Goal: Navigation & Orientation: Find specific page/section

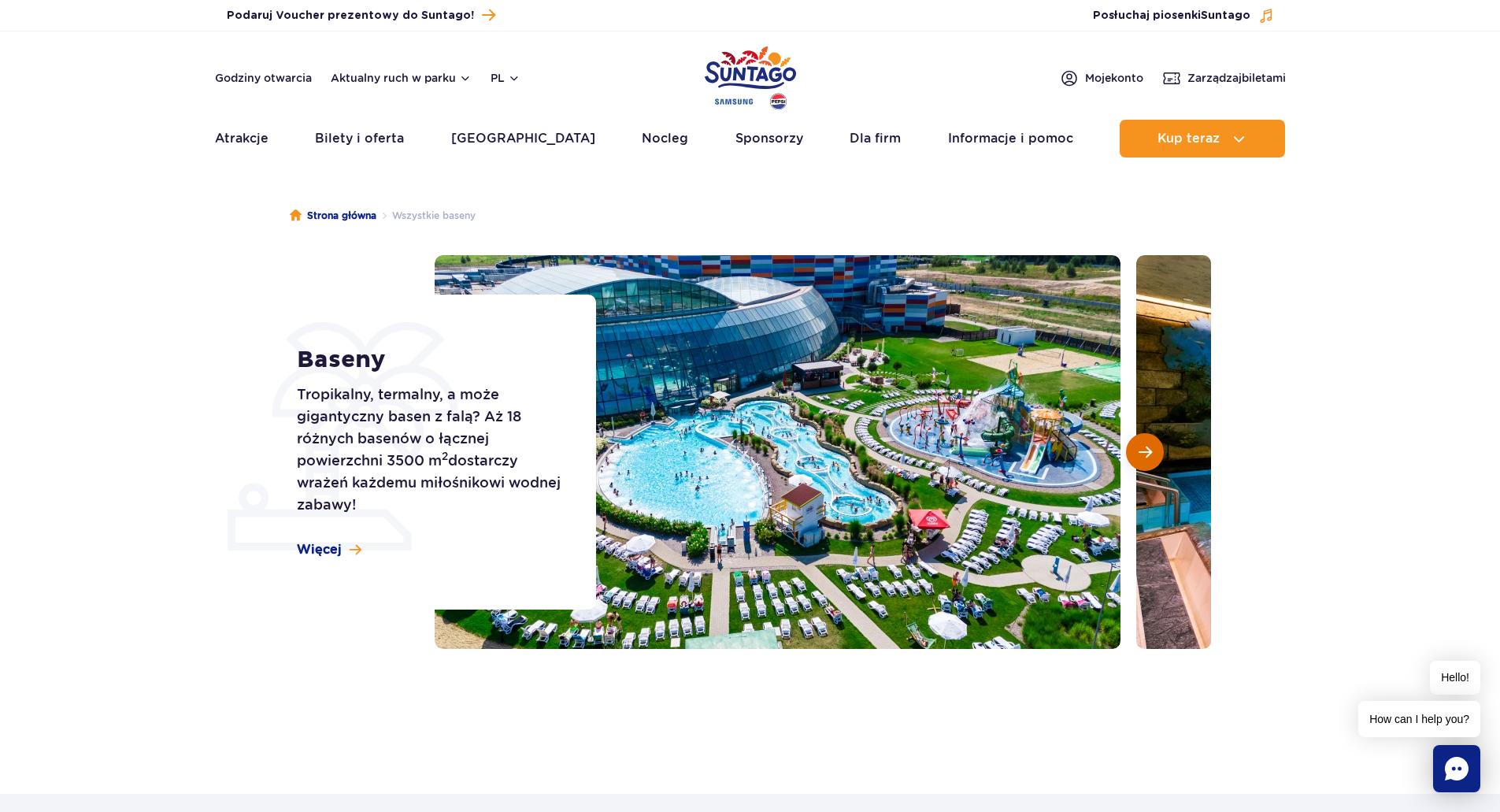
click at [1145, 453] on span "Następny slajd" at bounding box center [1145, 452] width 13 height 14
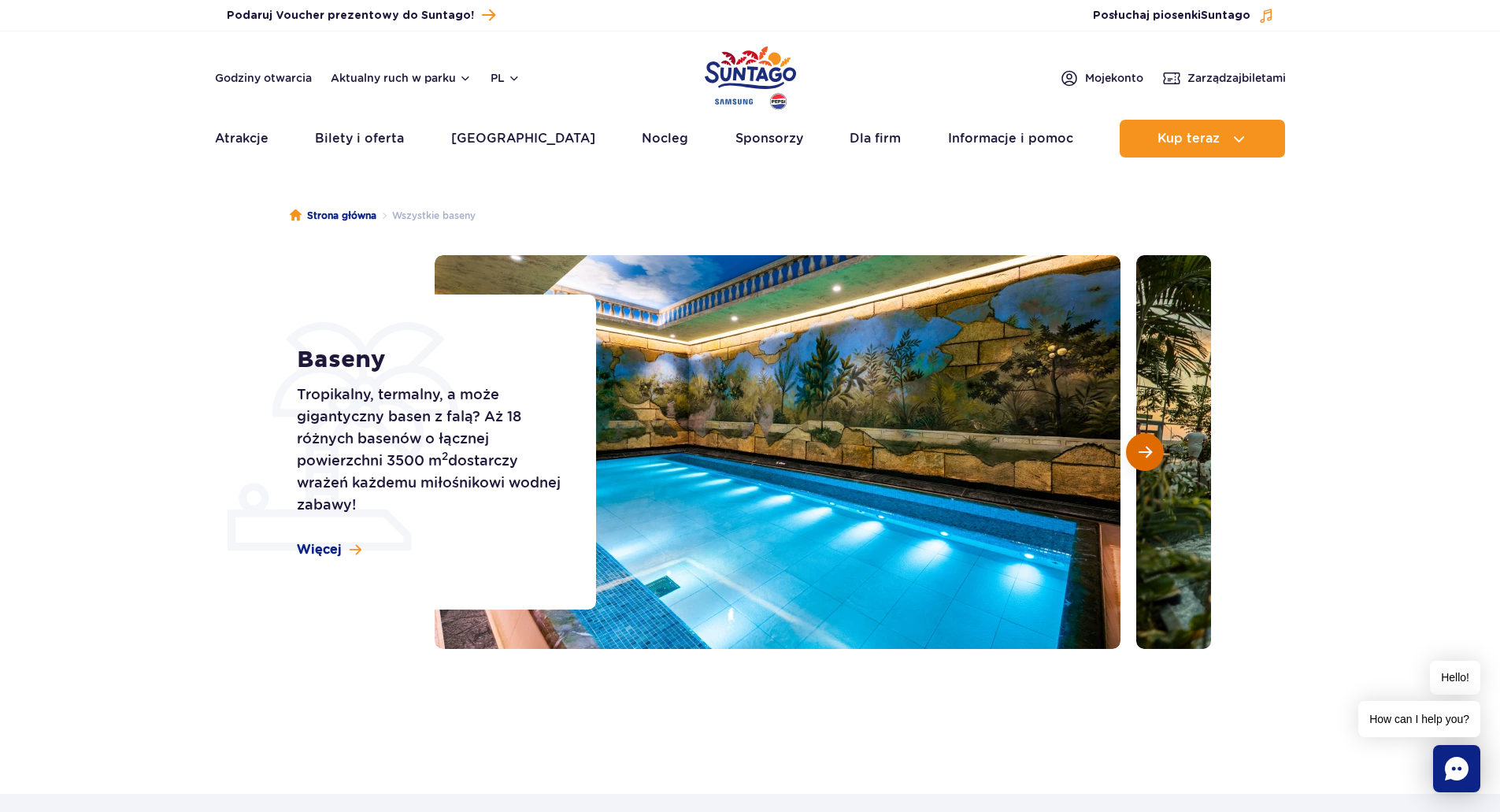
click at [1145, 453] on span "Następny slajd" at bounding box center [1145, 452] width 13 height 14
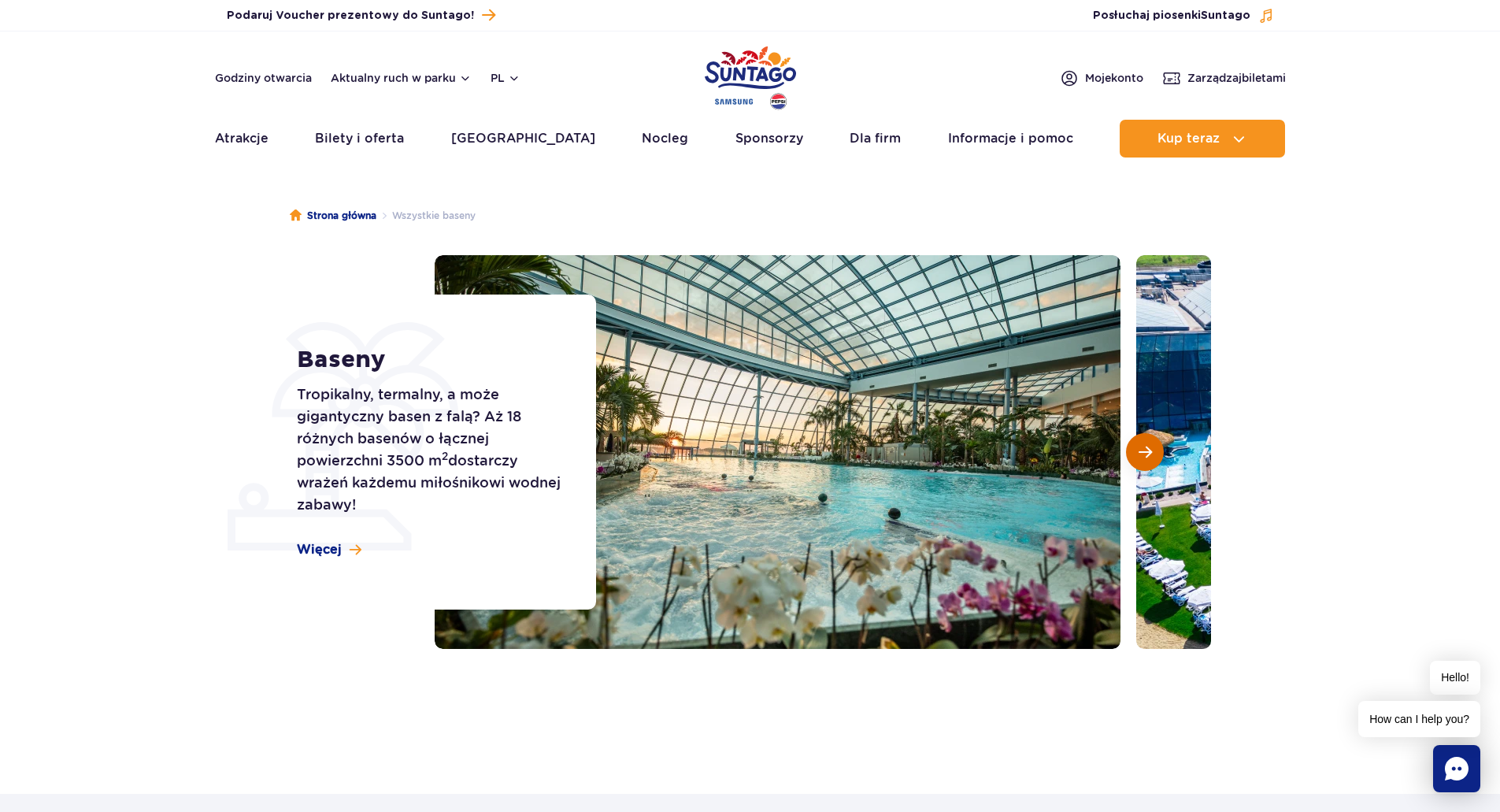
click at [1145, 453] on span "Następny slajd" at bounding box center [1145, 452] width 13 height 14
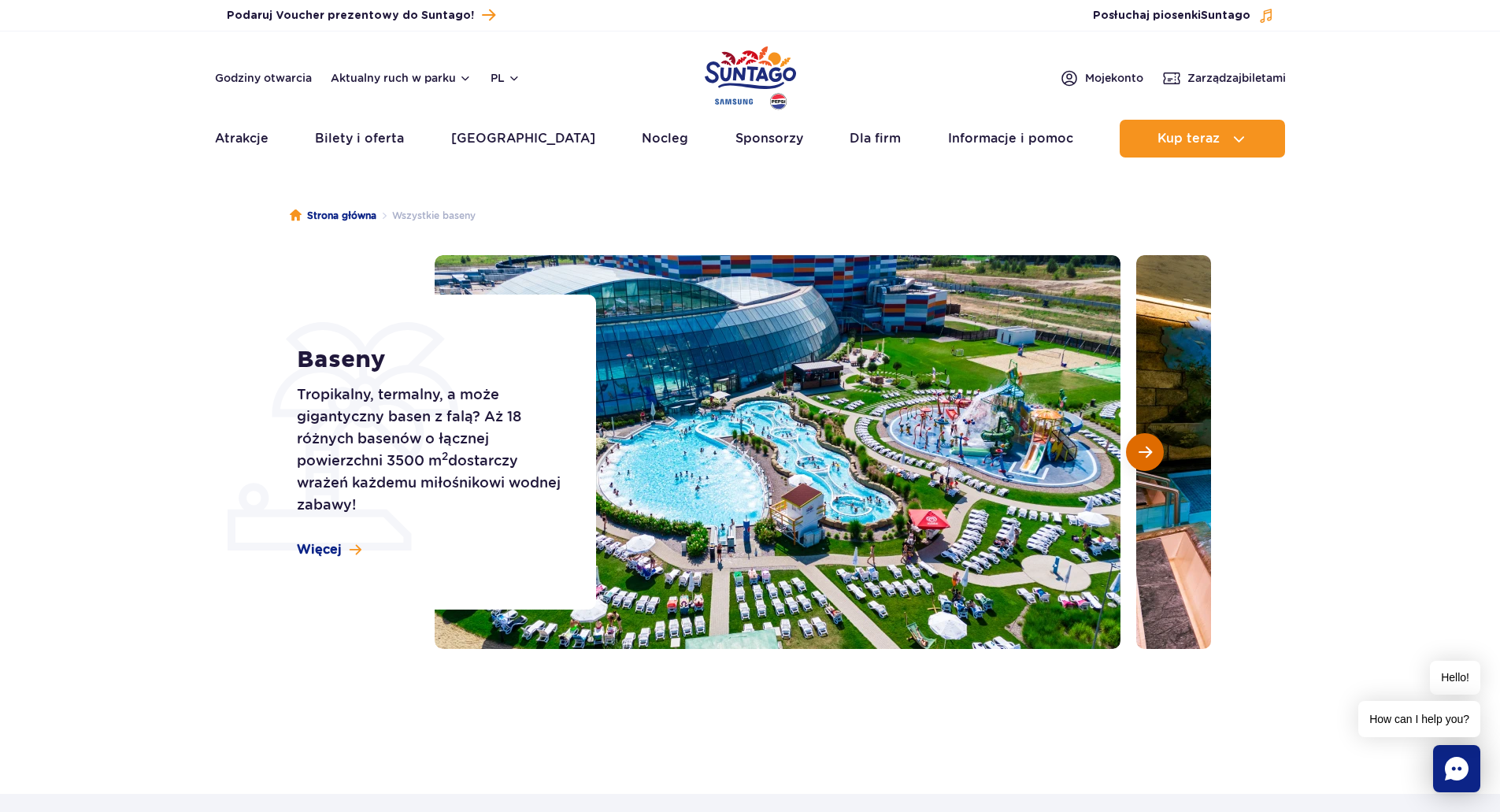
click at [1145, 453] on span "Następny slajd" at bounding box center [1145, 452] width 13 height 14
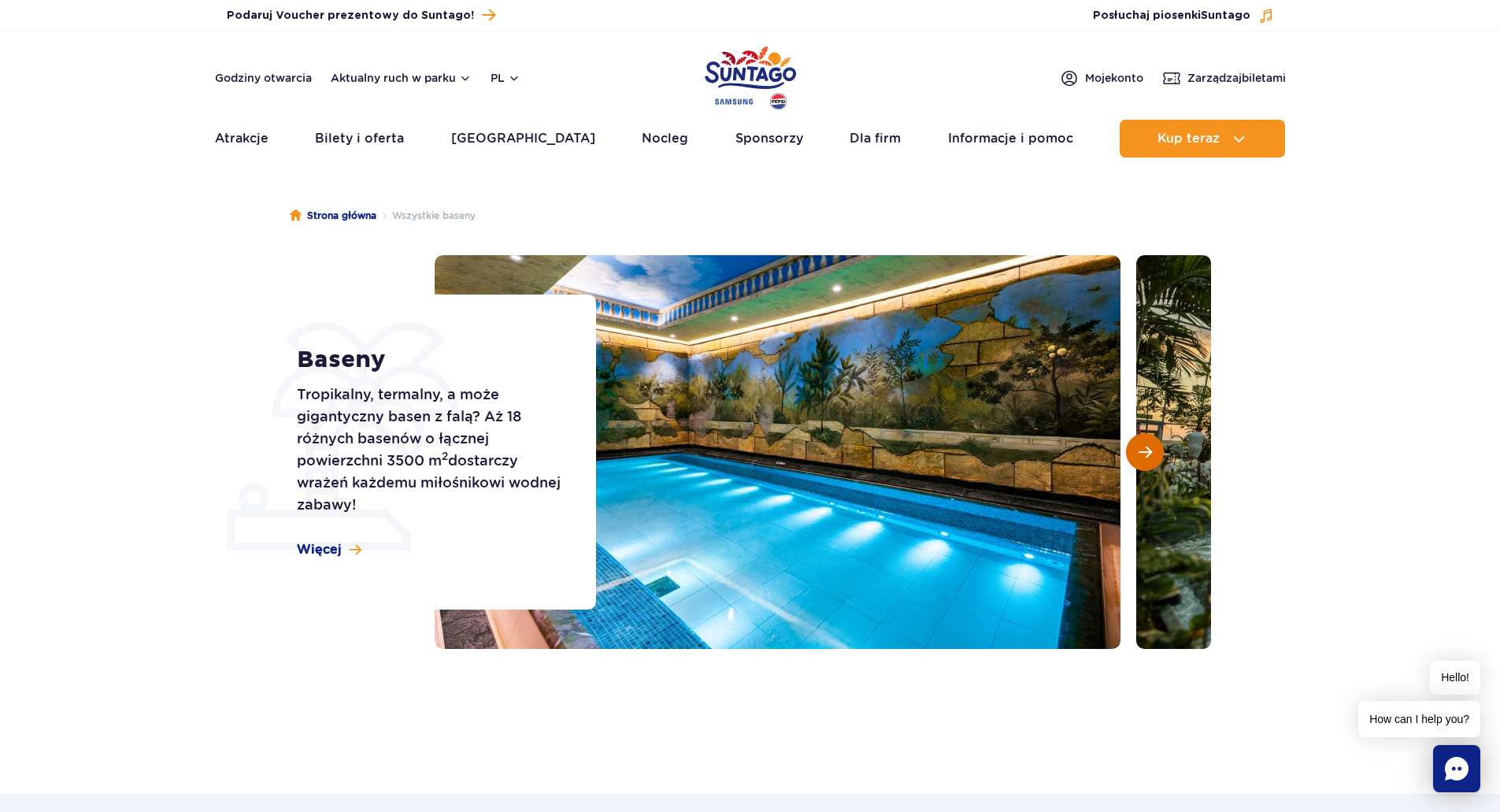
click at [1145, 453] on span "Następny slajd" at bounding box center [1145, 452] width 13 height 14
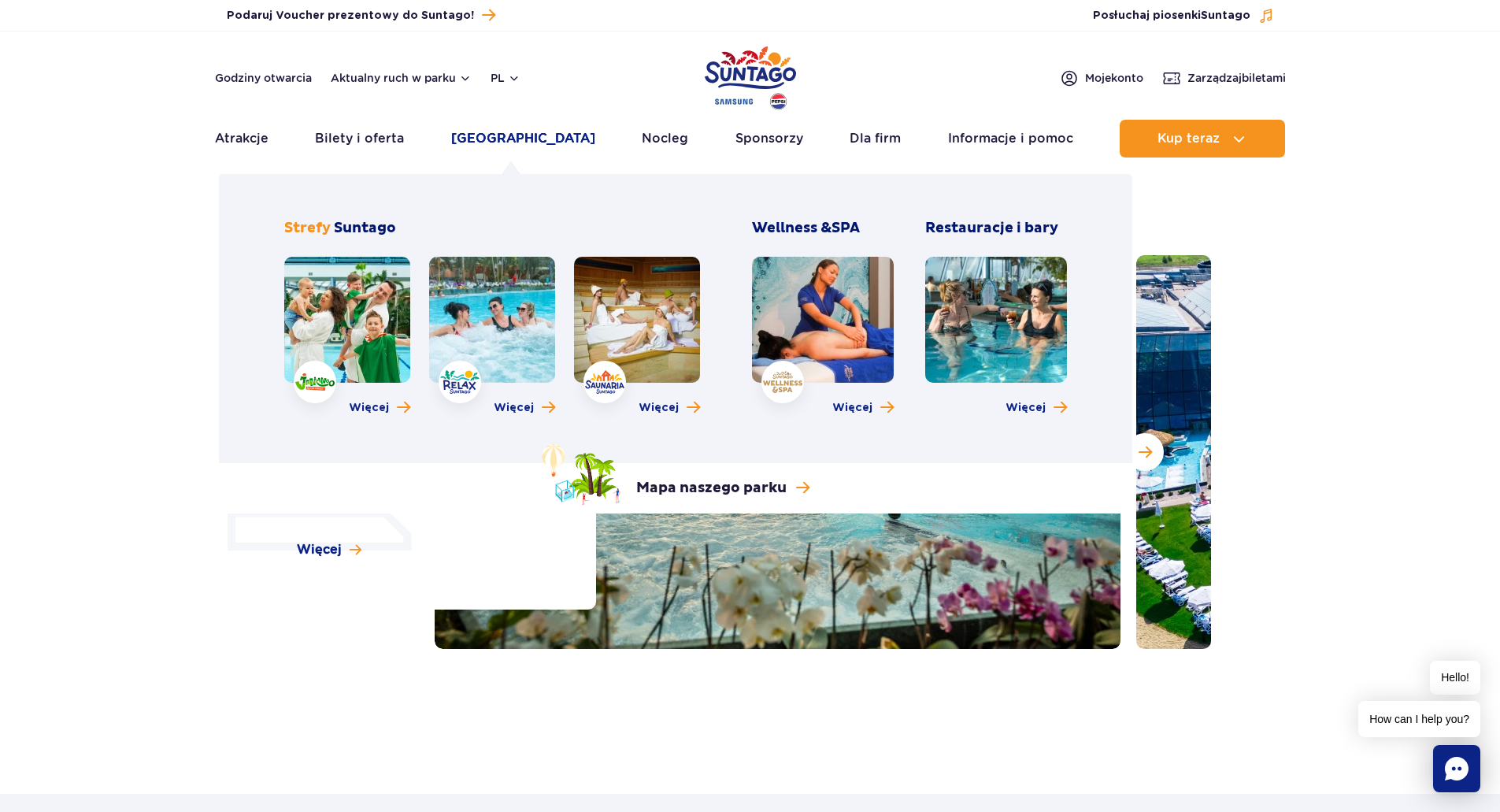
click at [518, 137] on link "[GEOGRAPHIC_DATA]" at bounding box center [523, 138] width 144 height 38
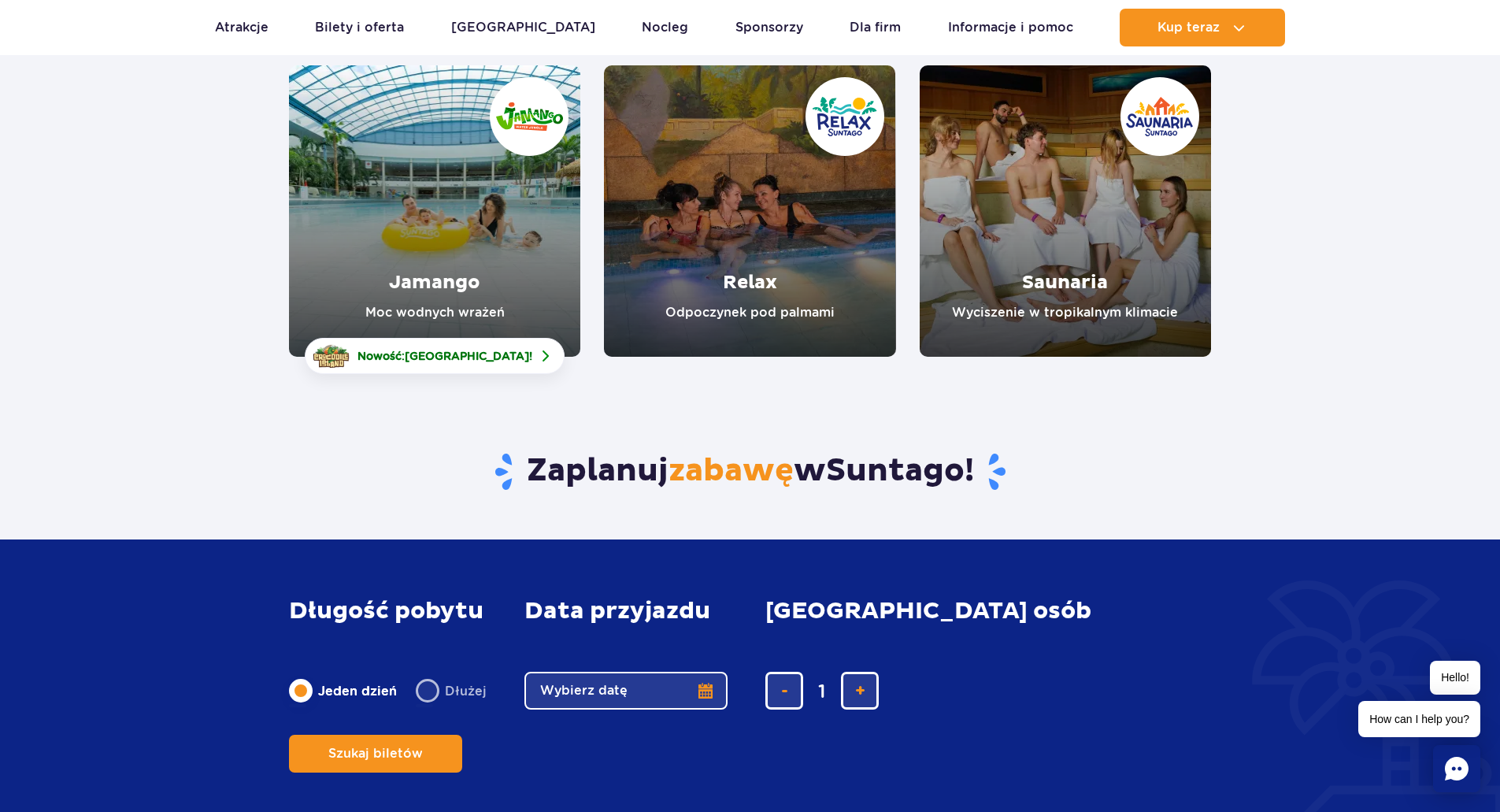
scroll to position [236, 0]
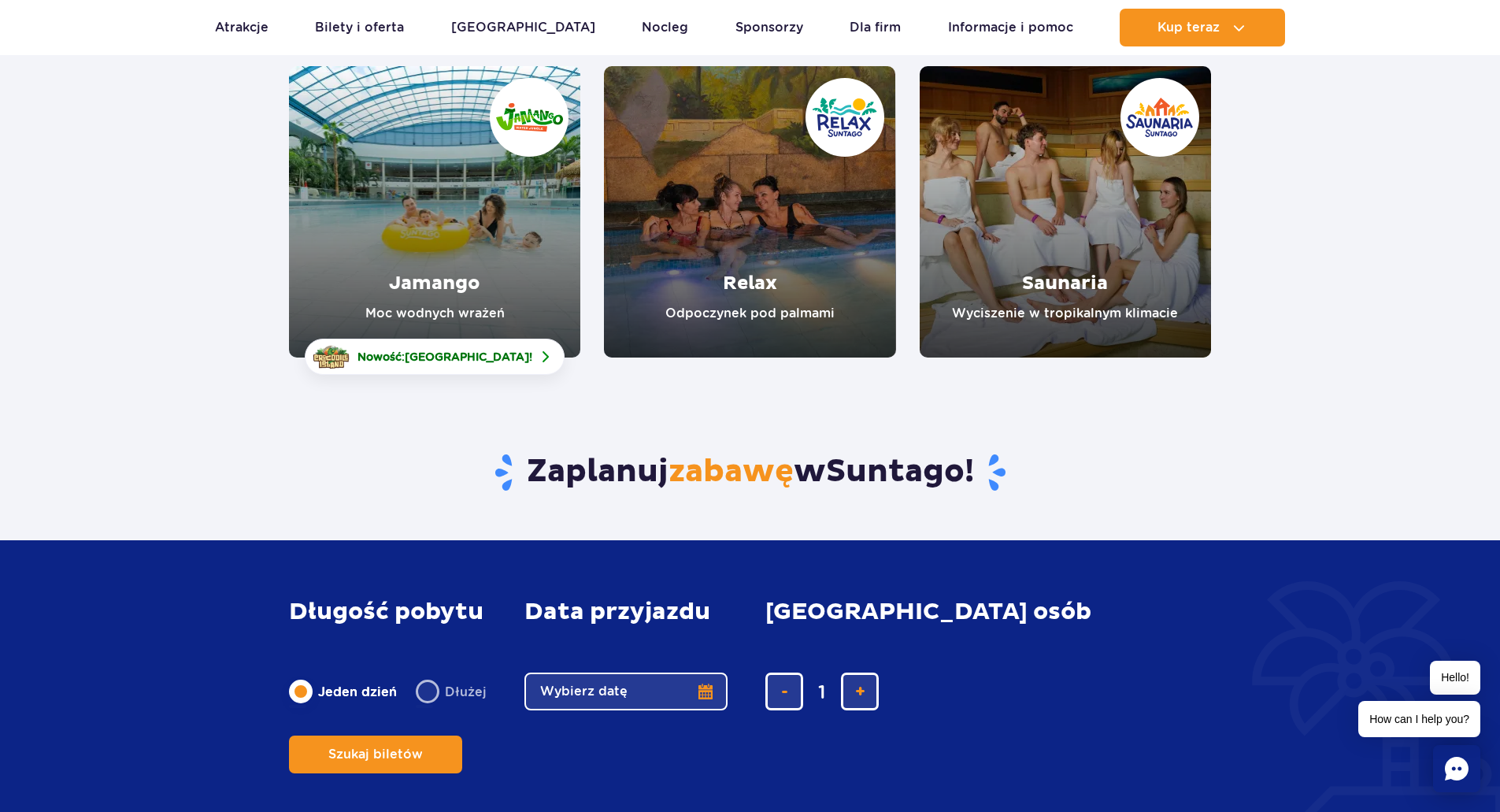
click at [787, 132] on link "Relax" at bounding box center [750, 212] width 292 height 292
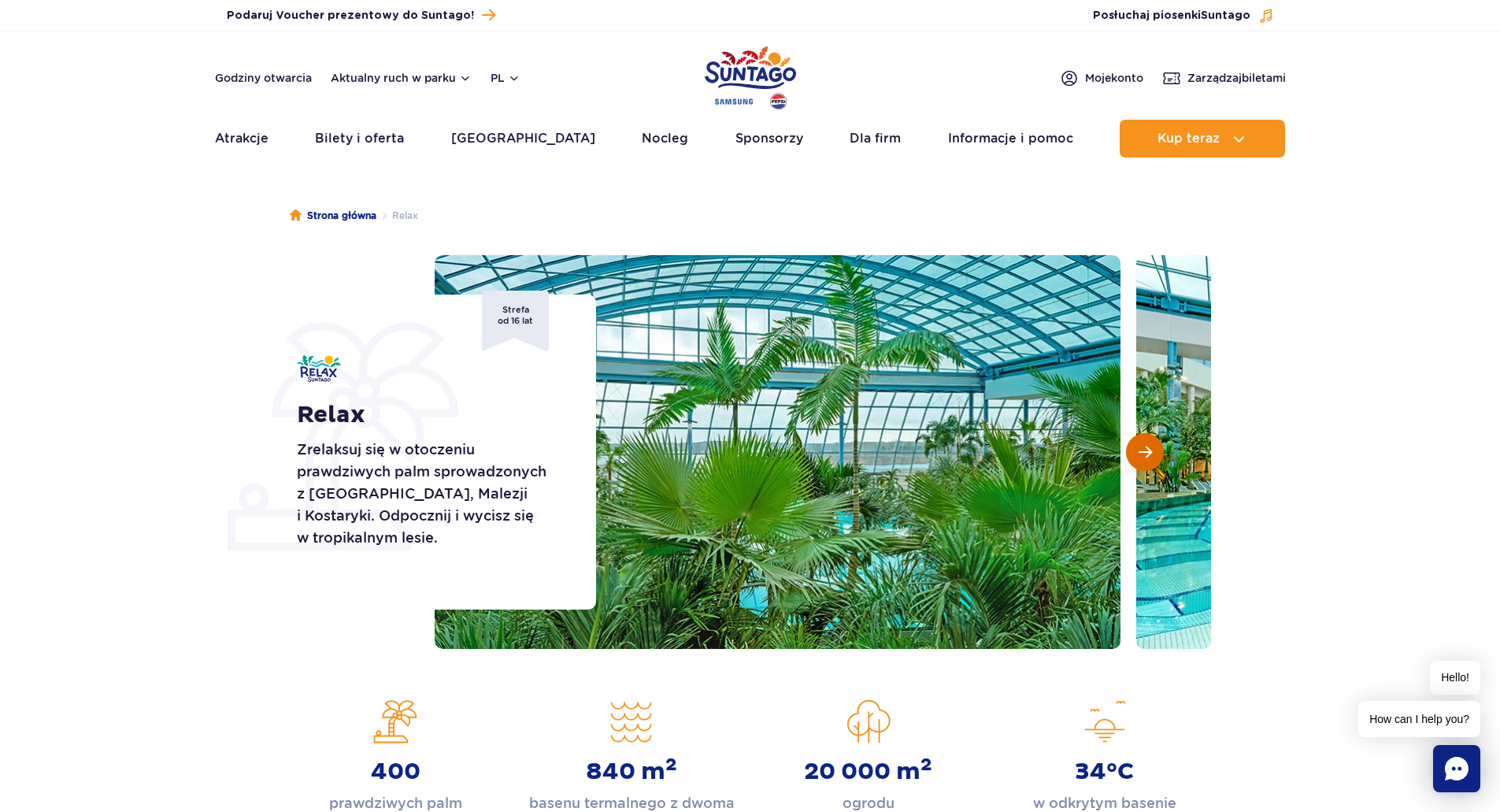
click at [1137, 458] on button "Następny slajd" at bounding box center [1144, 452] width 38 height 38
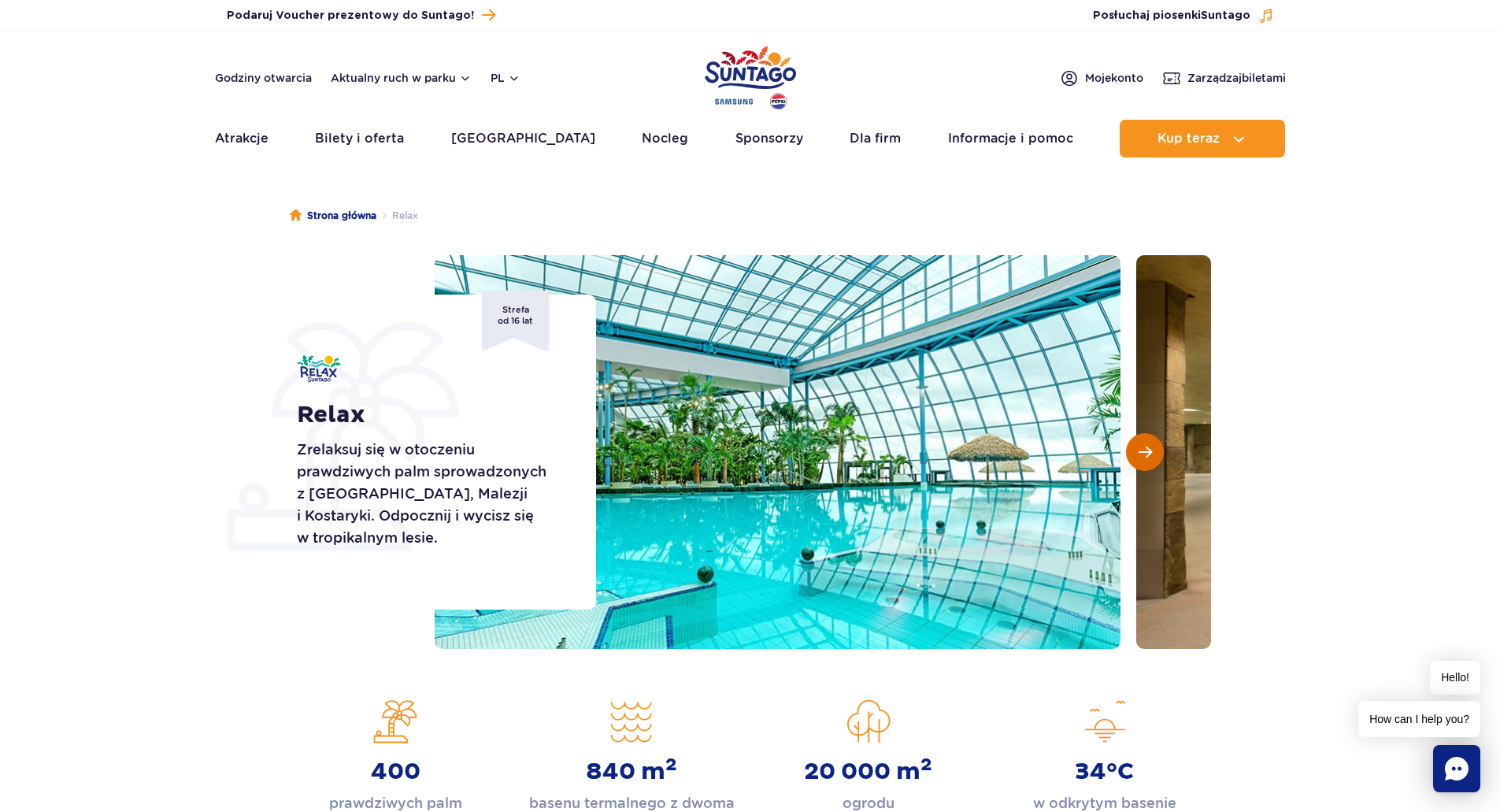
click at [1137, 458] on button "Następny slajd" at bounding box center [1144, 452] width 38 height 38
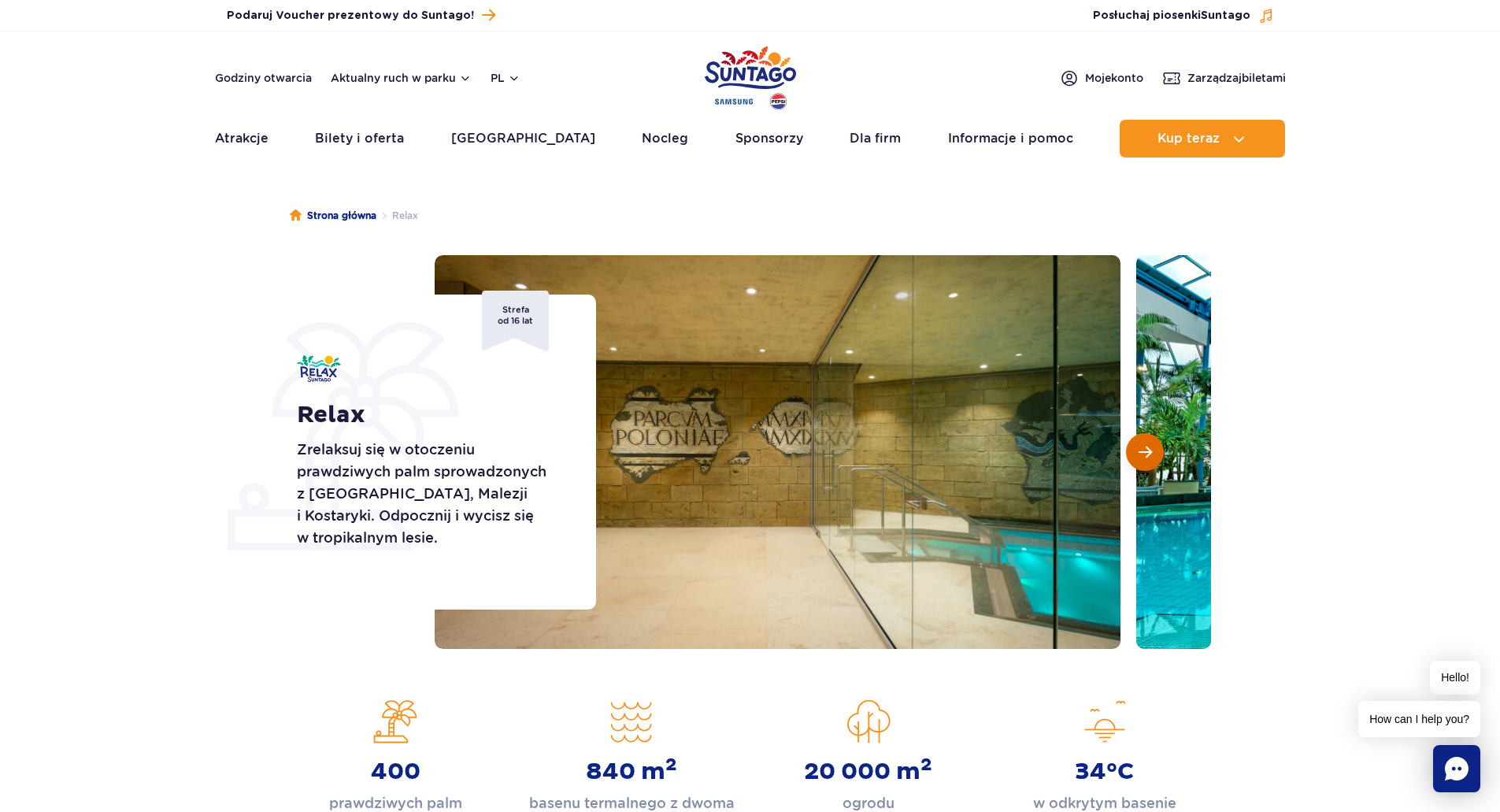
click at [1137, 458] on button "Następny slajd" at bounding box center [1144, 452] width 38 height 38
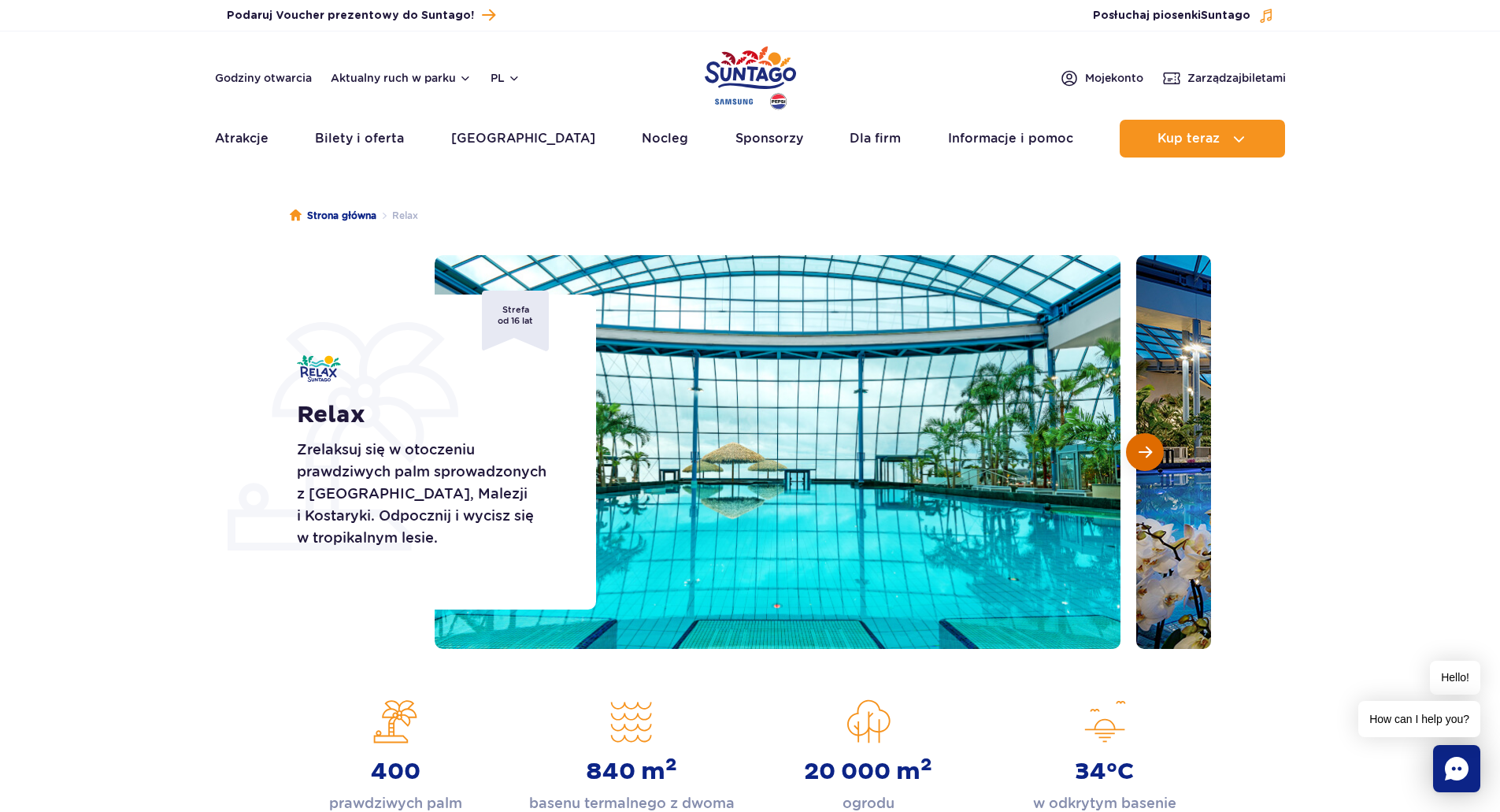
click at [1137, 458] on button "Następny slajd" at bounding box center [1144, 452] width 38 height 38
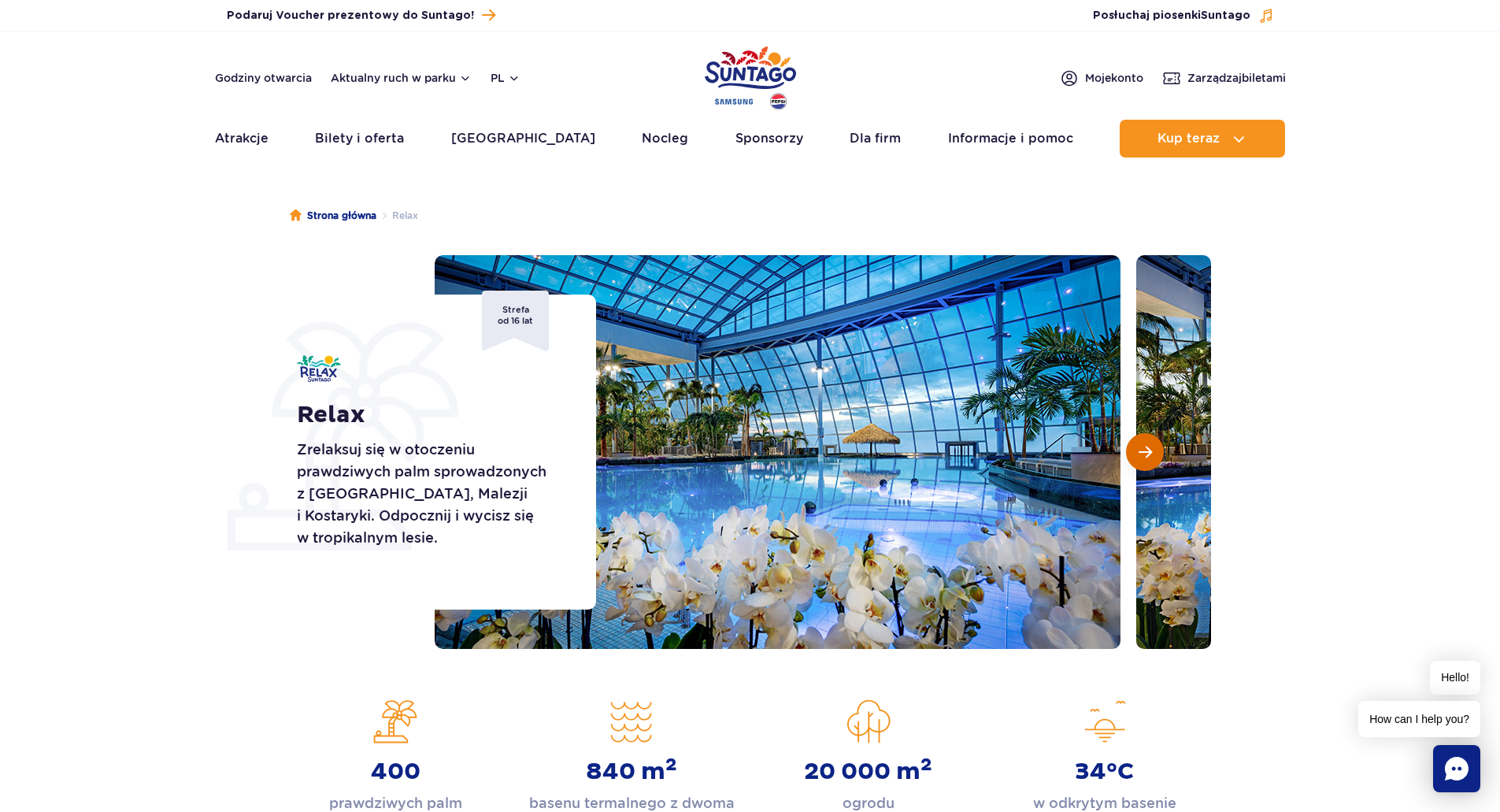
click at [1137, 458] on button "Następny slajd" at bounding box center [1144, 452] width 38 height 38
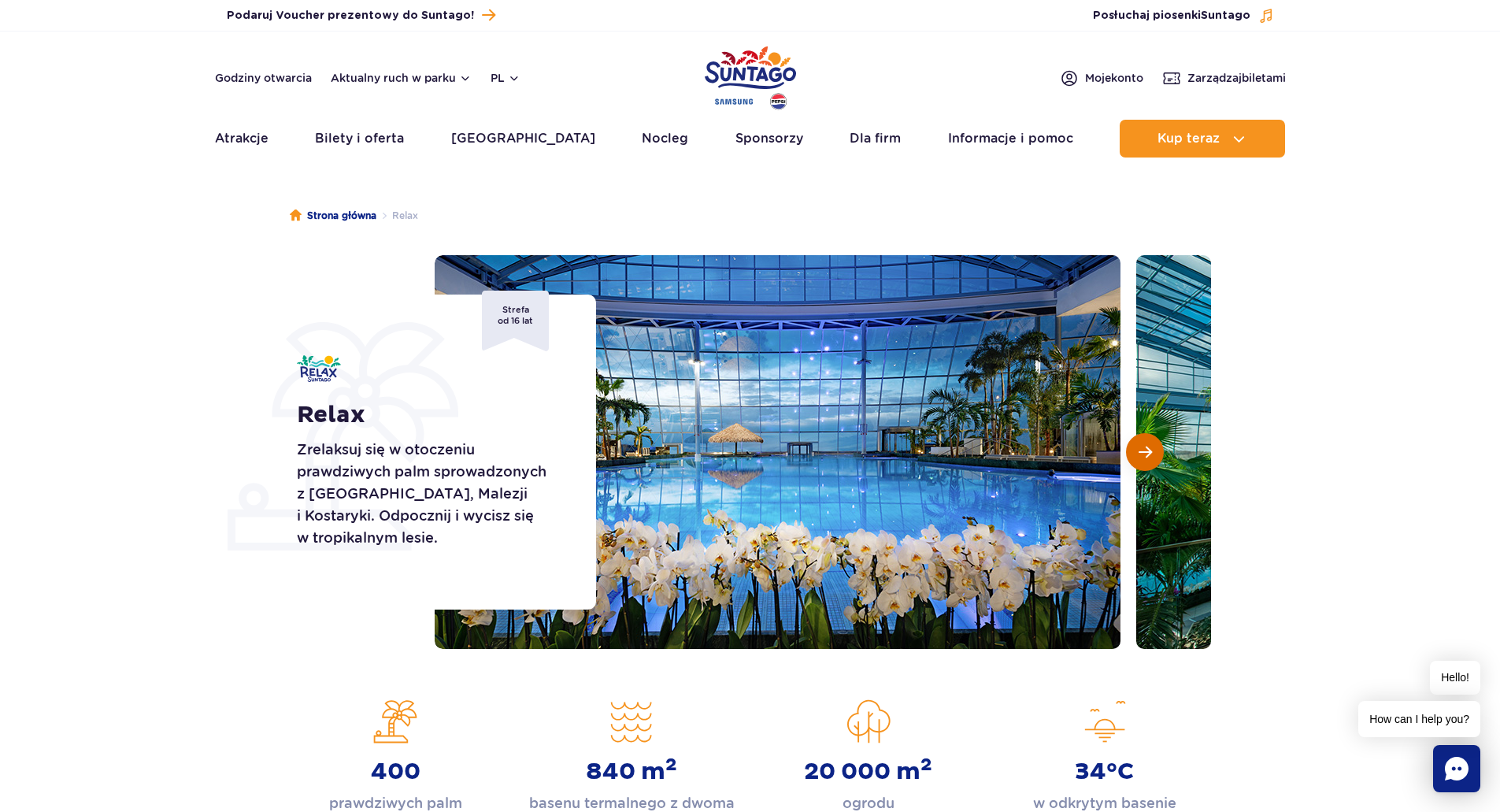
click at [1137, 458] on button "Następny slajd" at bounding box center [1144, 452] width 38 height 38
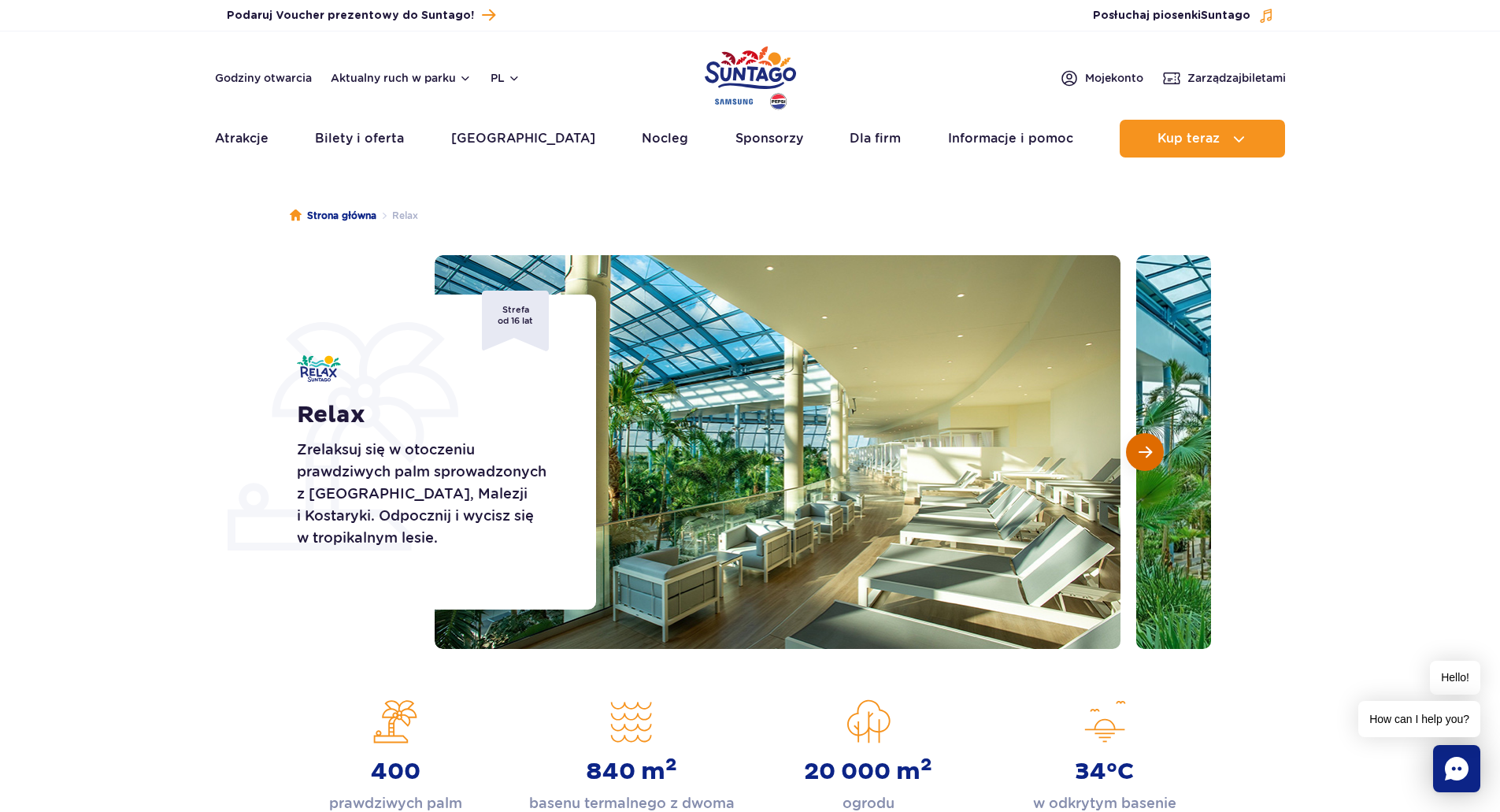
click at [1137, 458] on button "Następny slajd" at bounding box center [1144, 452] width 38 height 38
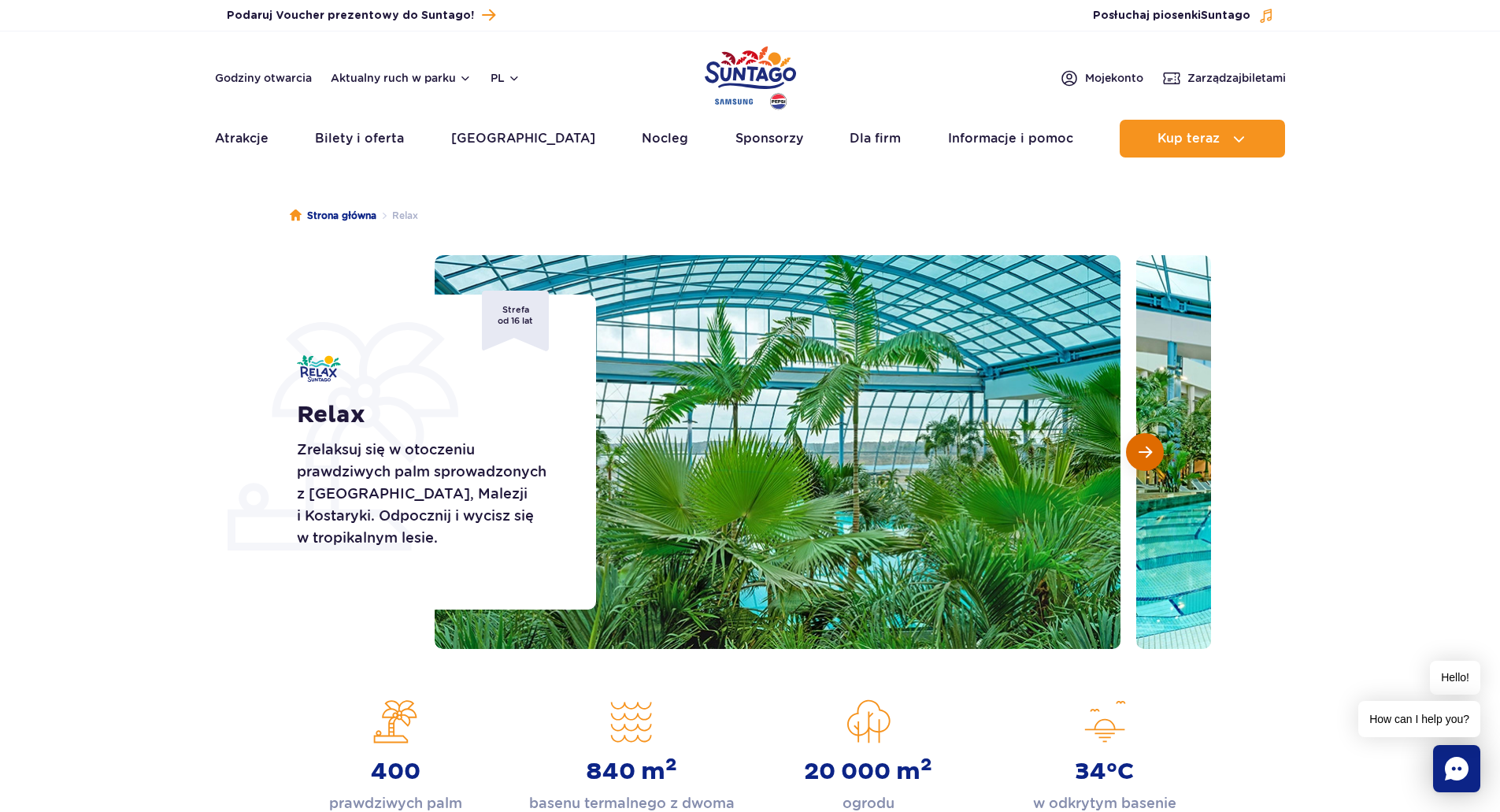
click at [1137, 458] on button "Następny slajd" at bounding box center [1144, 452] width 38 height 38
click at [176, 386] on section "Relax Zrelaksuj się w otoczeniu prawdziwych palm sprowadzonych z Florydy, Malez…" at bounding box center [750, 452] width 1500 height 394
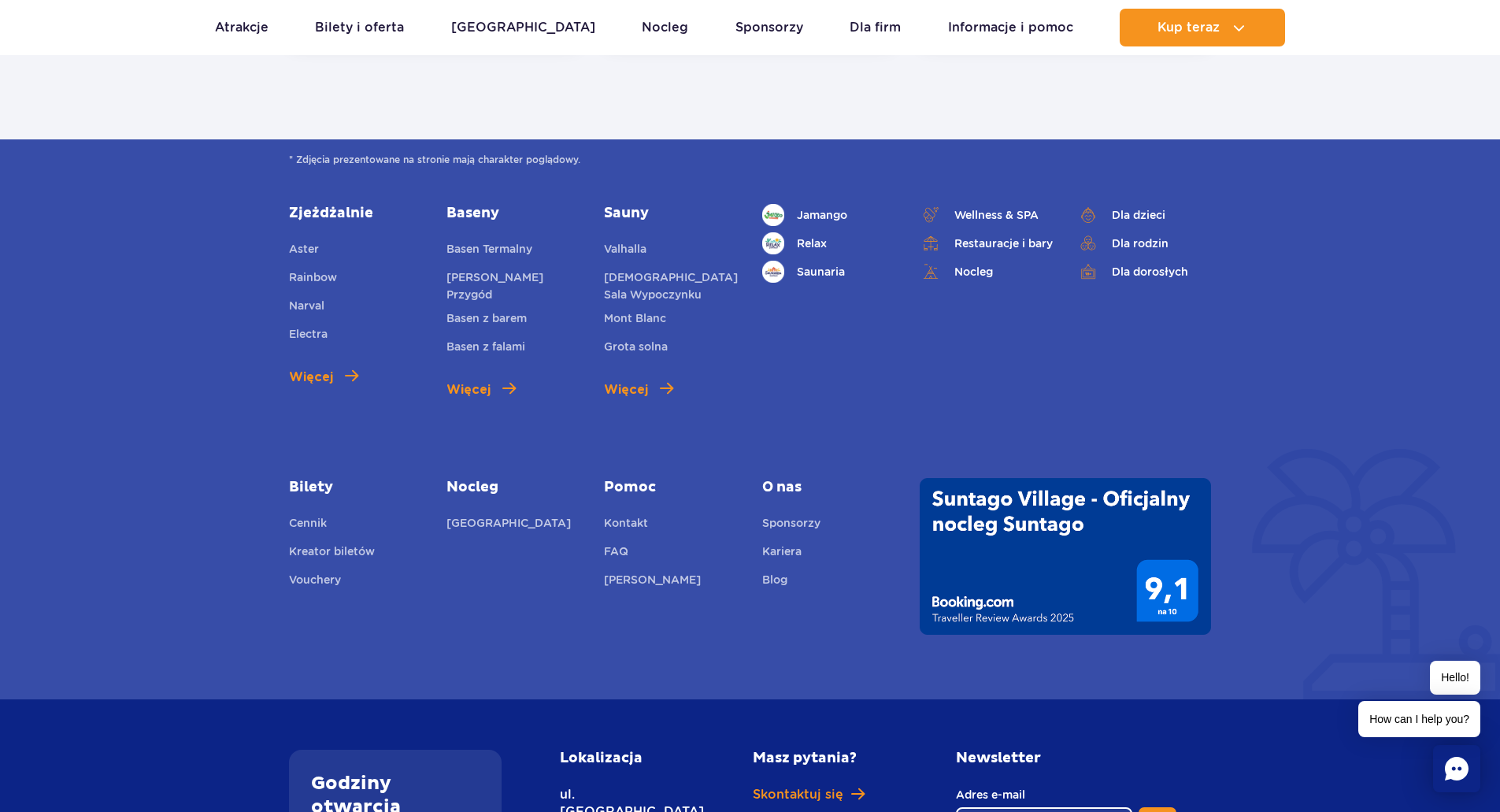
scroll to position [3857, 0]
